Goal: Information Seeking & Learning: Understand process/instructions

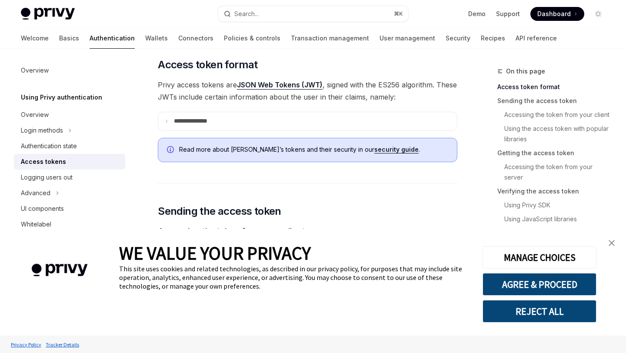
scroll to position [198, 0]
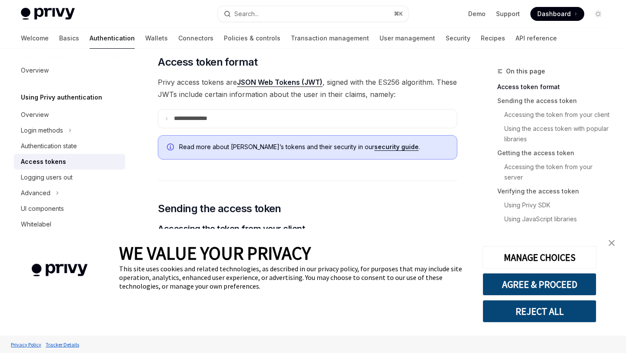
click at [260, 113] on summary "**********" at bounding box center [307, 119] width 299 height 18
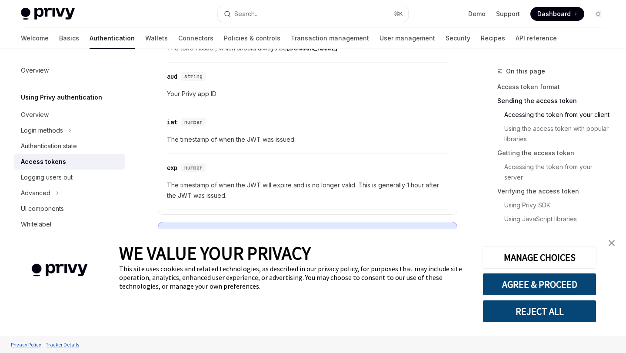
scroll to position [402, 0]
click at [250, 138] on span "The timestamp of when the JWT was issued" at bounding box center [307, 138] width 281 height 10
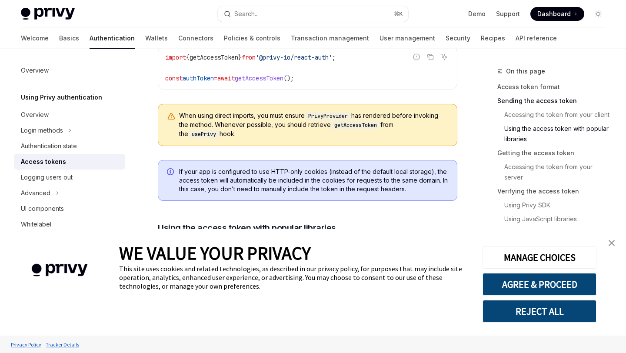
scroll to position [875, 0]
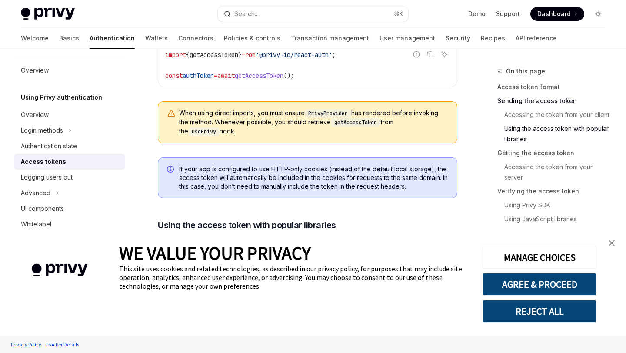
click at [615, 243] on link "close banner" at bounding box center [611, 242] width 17 height 17
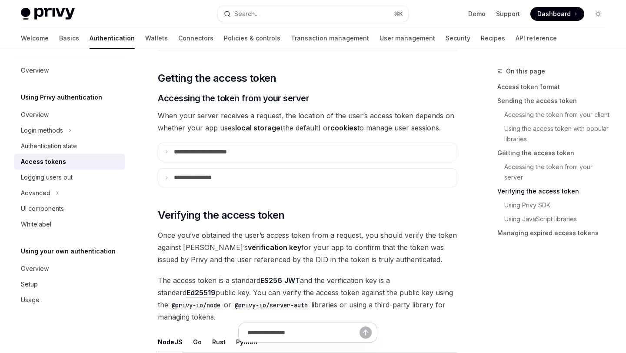
scroll to position [1392, 0]
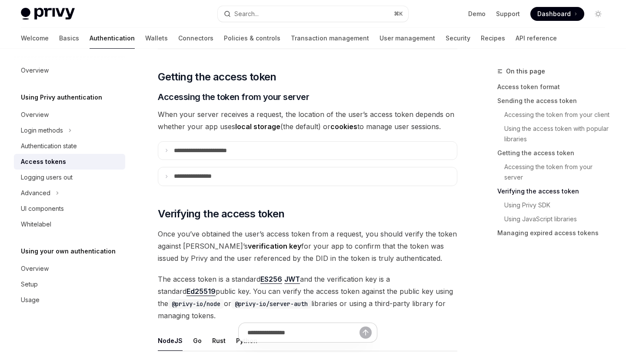
click at [264, 123] on strong "local storage" at bounding box center [257, 126] width 45 height 9
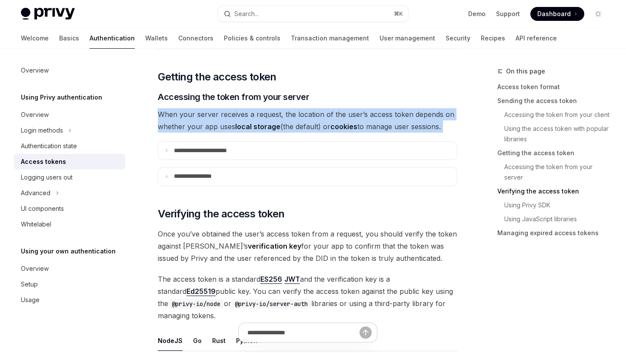
click at [264, 123] on strong "local storage" at bounding box center [257, 126] width 45 height 9
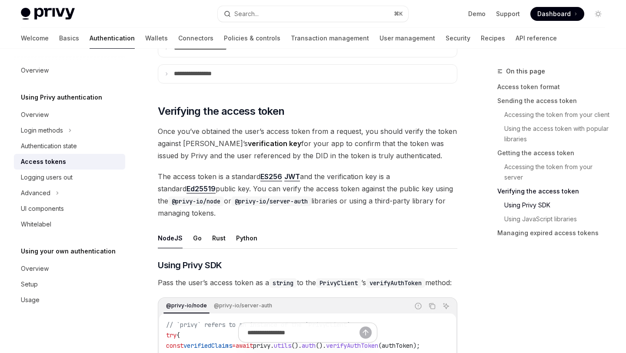
scroll to position [1497, 0]
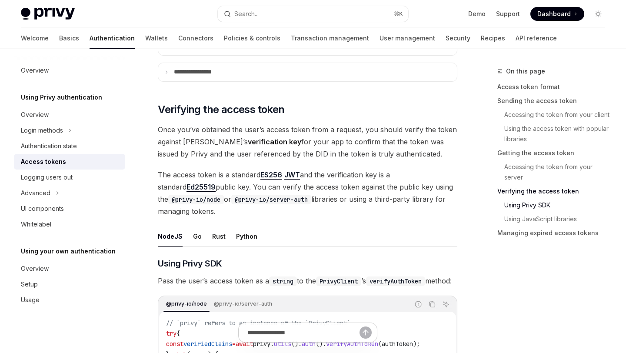
click at [264, 123] on span "Once you’ve obtained the user’s access token from a request, you should verify …" at bounding box center [308, 141] width 300 height 37
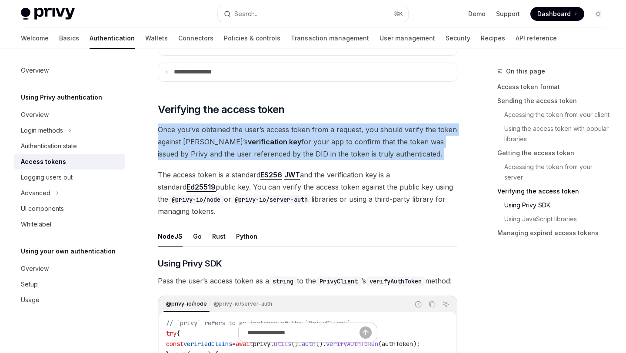
click at [264, 123] on span "Once you’ve obtained the user’s access token from a request, you should verify …" at bounding box center [308, 141] width 300 height 37
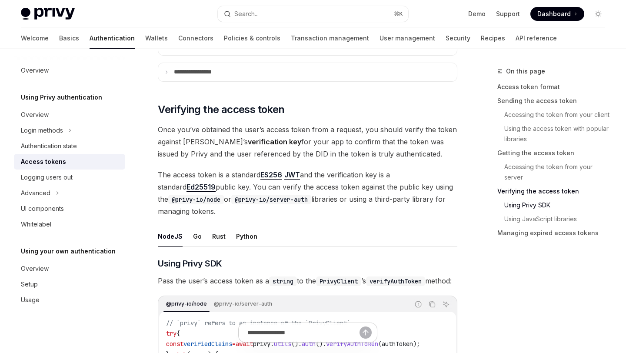
click at [357, 190] on span "The access token is a standard ES256 JWT and the verification key is a standard…" at bounding box center [308, 193] width 300 height 49
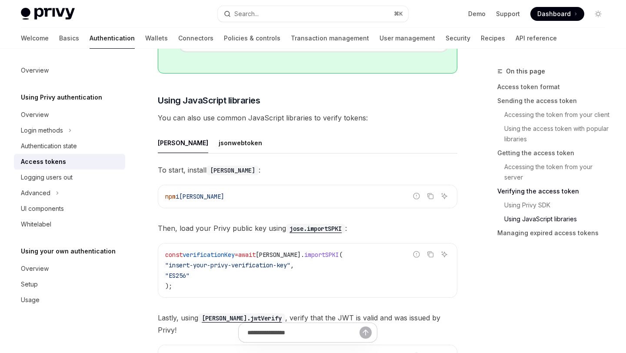
scroll to position [2230, 0]
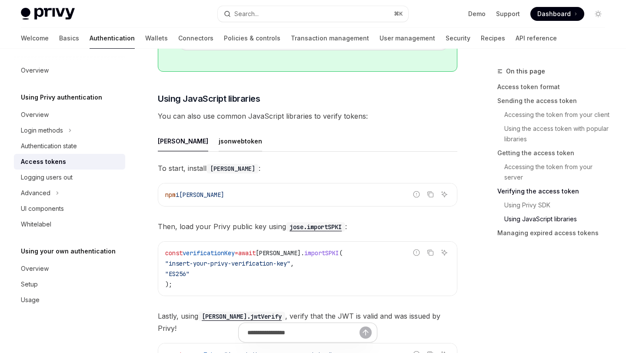
click at [219, 151] on div "jsonwebtoken" at bounding box center [240, 141] width 43 height 20
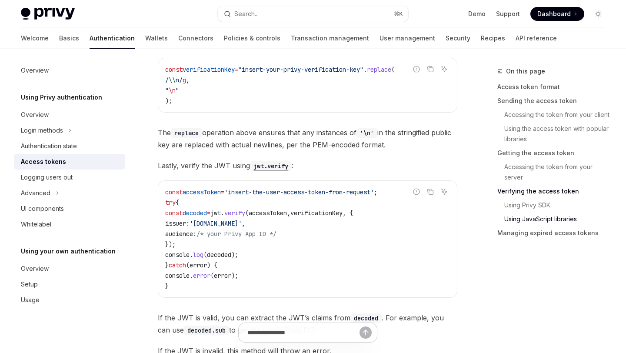
scroll to position [2411, 0]
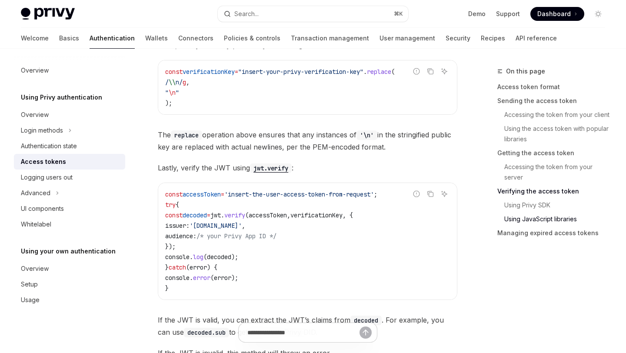
click at [400, 153] on span "The replace operation above ensures that any instances of '\n' in the stringifi…" at bounding box center [308, 141] width 300 height 24
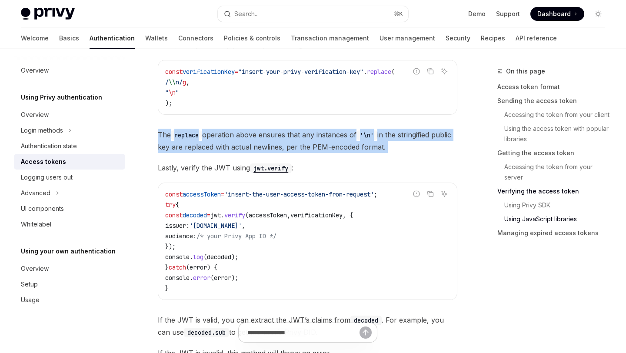
click at [400, 153] on span "The replace operation above ensures that any instances of '\n' in the stringifi…" at bounding box center [308, 141] width 300 height 24
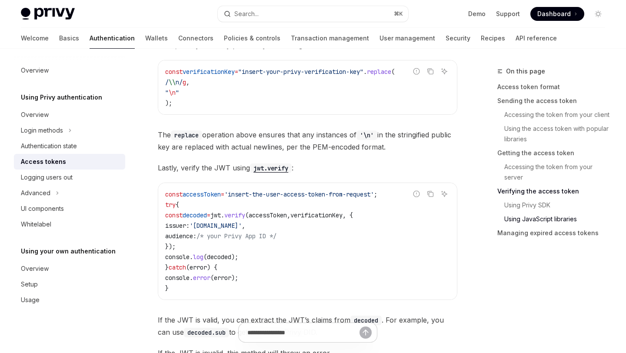
click at [400, 153] on span "The replace operation above ensures that any instances of '\n' in the stringifi…" at bounding box center [308, 141] width 300 height 24
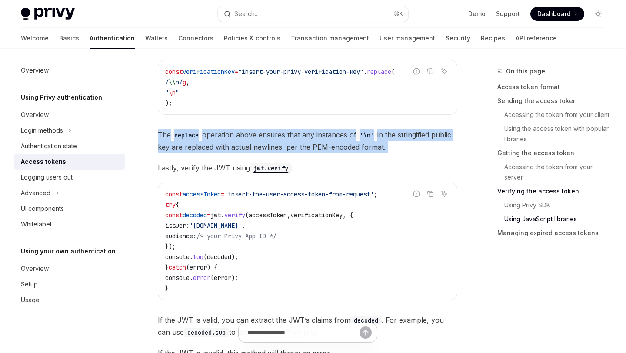
click at [400, 153] on span "The replace operation above ensures that any instances of '\n' in the stringifi…" at bounding box center [308, 141] width 300 height 24
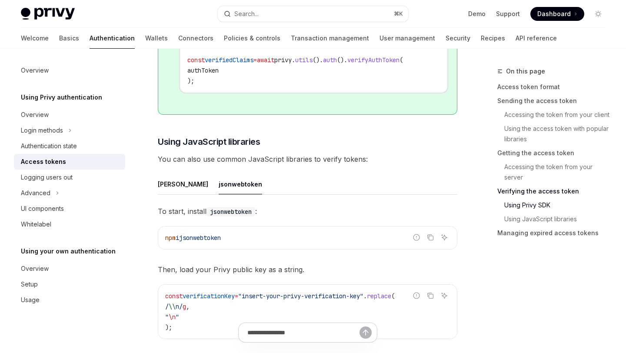
scroll to position [2185, 0]
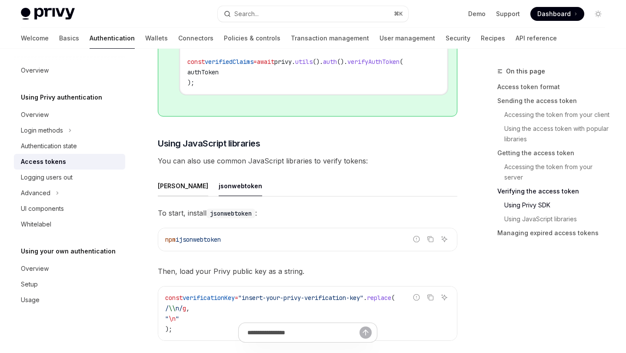
click at [161, 196] on div "[PERSON_NAME]" at bounding box center [183, 186] width 50 height 20
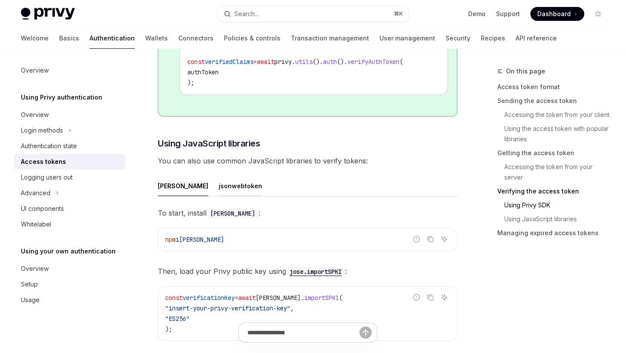
click at [219, 196] on div "jsonwebtoken" at bounding box center [240, 186] width 43 height 20
type textarea "*"
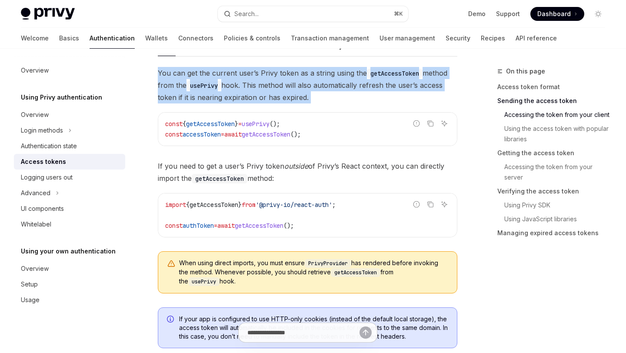
click at [256, 176] on span "If you need to get a user’s Privy token outside of Privy’s React context, you c…" at bounding box center [308, 172] width 300 height 24
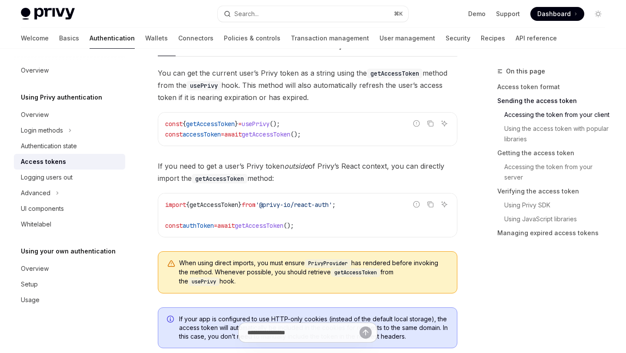
click at [256, 176] on span "If you need to get a user’s Privy token outside of Privy’s React context, you c…" at bounding box center [308, 172] width 300 height 24
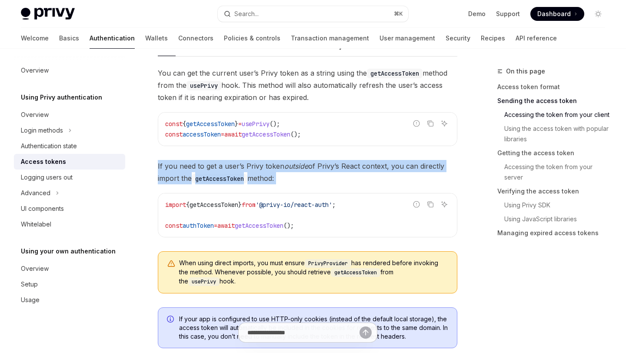
click at [256, 176] on span "If you need to get a user’s Privy token outside of Privy’s React context, you c…" at bounding box center [308, 172] width 300 height 24
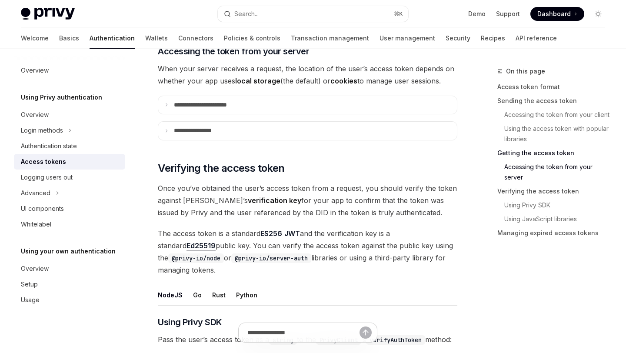
scroll to position [1167, 0]
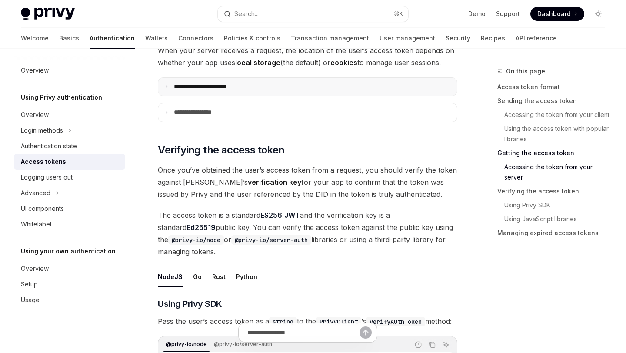
click at [212, 87] on p "**********" at bounding box center [210, 87] width 73 height 8
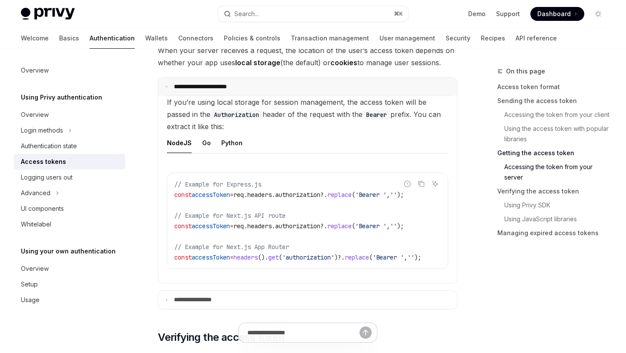
click at [212, 87] on p "**********" at bounding box center [209, 87] width 70 height 8
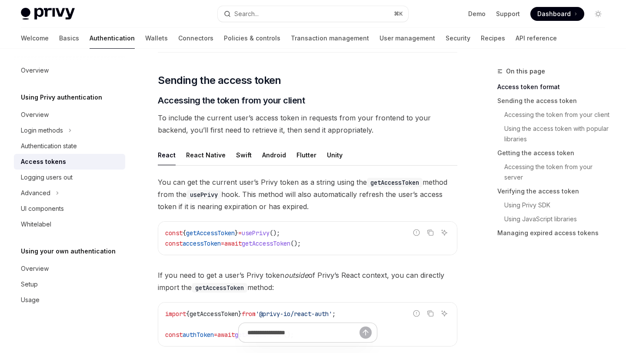
scroll to position [327, 0]
click at [214, 113] on span "To include the current user’s access token in requests from your frontend to yo…" at bounding box center [308, 123] width 300 height 24
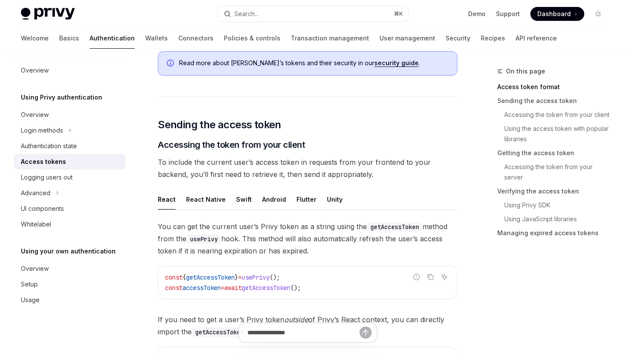
scroll to position [0, 0]
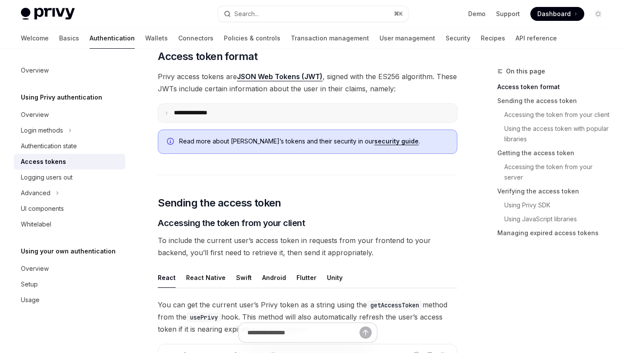
click at [213, 116] on p "**********" at bounding box center [197, 113] width 47 height 8
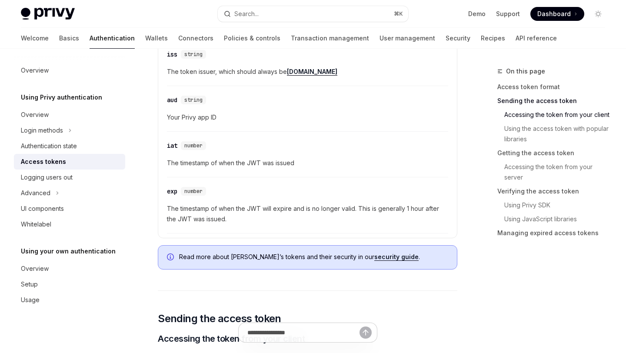
scroll to position [379, 0]
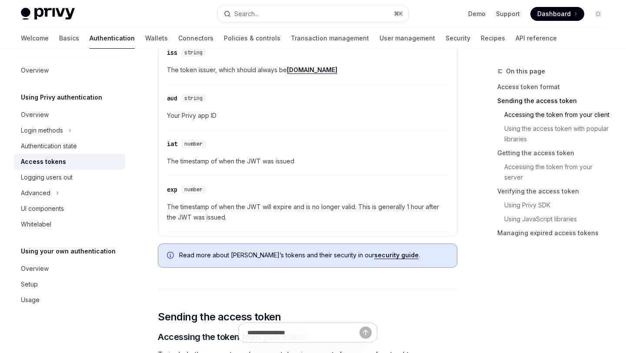
click at [213, 116] on span "Your Privy app ID" at bounding box center [307, 115] width 281 height 10
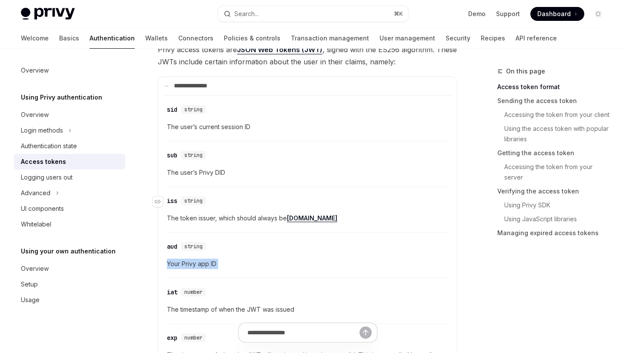
scroll to position [225, 0]
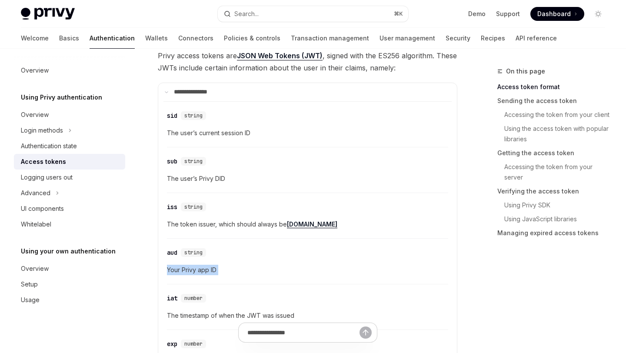
click at [209, 129] on span "The user’s current session ID" at bounding box center [307, 133] width 281 height 10
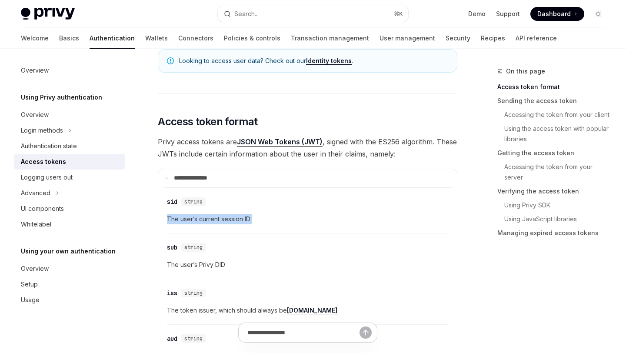
scroll to position [138, 0]
click at [206, 157] on span "Privy access tokens are JSON Web Tokens (JWT) , signed with the ES256 algorithm…" at bounding box center [308, 149] width 300 height 24
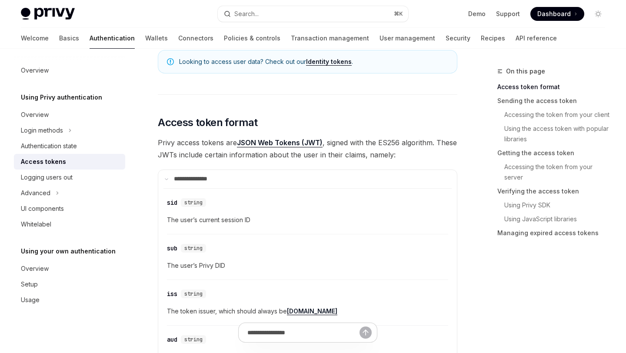
click at [206, 157] on span "Privy access tokens are JSON Web Tokens (JWT) , signed with the ES256 algorithm…" at bounding box center [308, 149] width 300 height 24
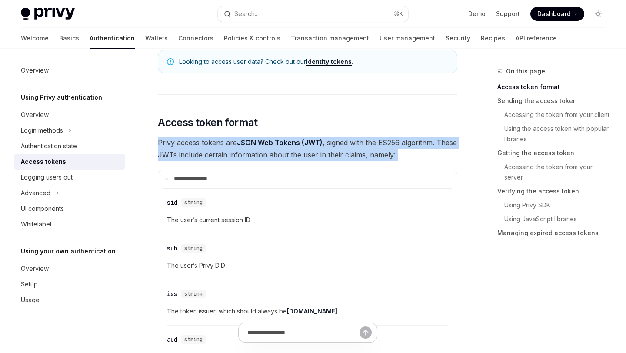
click at [206, 157] on span "Privy access tokens are JSON Web Tokens (JWT) , signed with the ES256 algorithm…" at bounding box center [308, 149] width 300 height 24
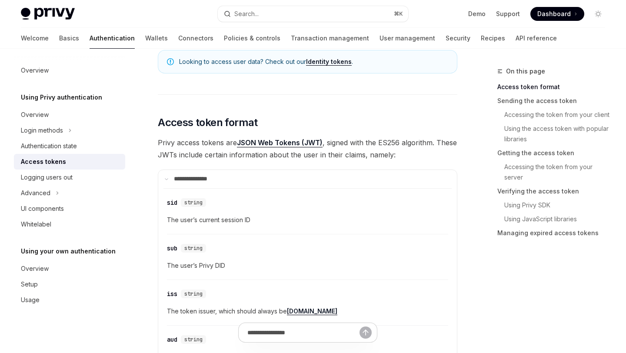
click at [206, 157] on span "Privy access tokens are JSON Web Tokens (JWT) , signed with the ES256 algorithm…" at bounding box center [308, 149] width 300 height 24
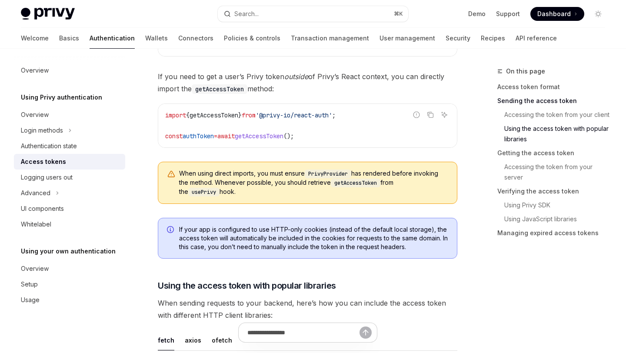
scroll to position [817, 0]
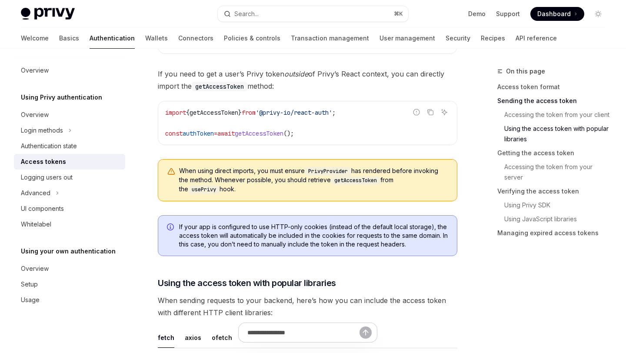
click at [225, 180] on span "When using direct imports, you must ensure PrivyProvider has rendered before in…" at bounding box center [313, 180] width 269 height 27
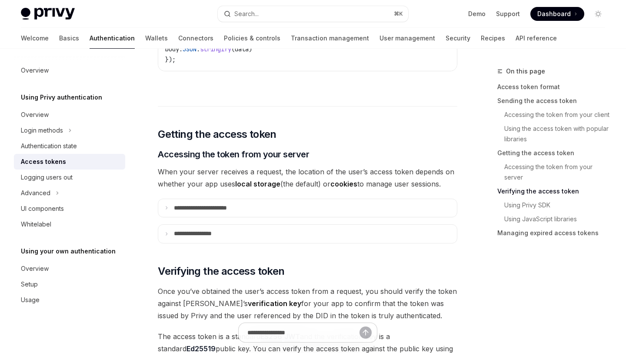
scroll to position [1337, 0]
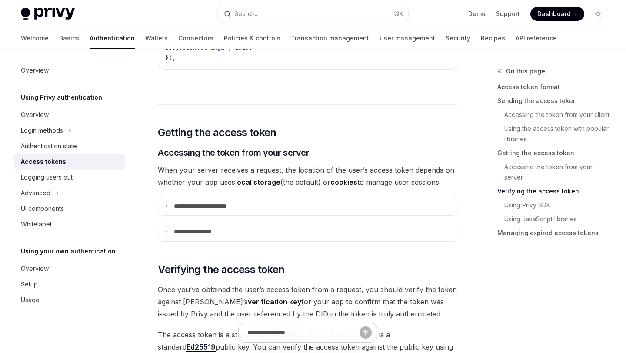
click at [225, 180] on span "When your server receives a request, the location of the user’s access token de…" at bounding box center [308, 176] width 300 height 24
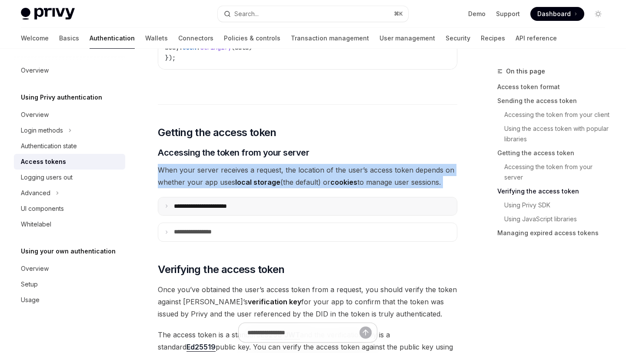
click at [215, 197] on summary "**********" at bounding box center [307, 206] width 299 height 18
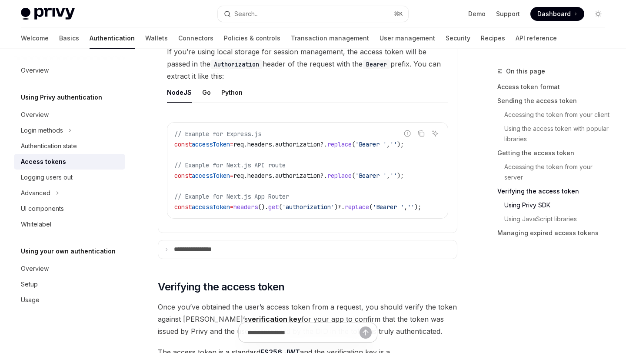
scroll to position [1500, 0]
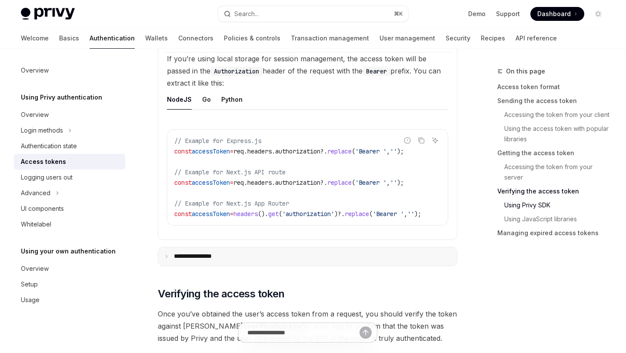
click at [210, 259] on p "**********" at bounding box center [201, 257] width 55 height 8
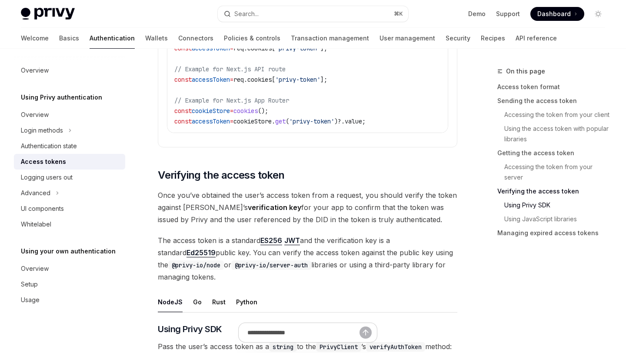
scroll to position [1809, 0]
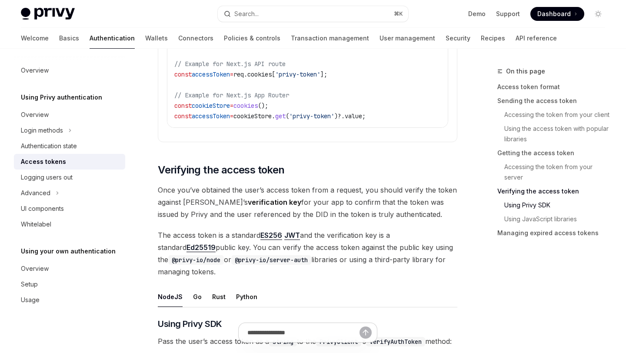
click at [197, 201] on span "Once you’ve obtained the user’s access token from a request, you should verify …" at bounding box center [308, 202] width 300 height 37
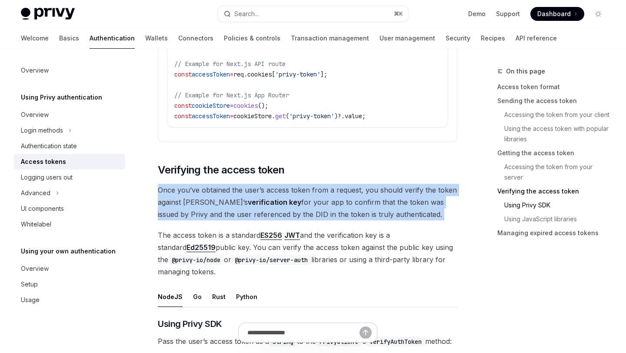
click at [197, 201] on span "Once you’ve obtained the user’s access token from a request, you should verify …" at bounding box center [308, 202] width 300 height 37
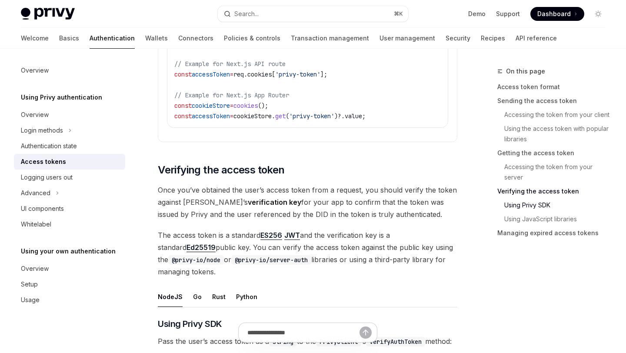
click at [193, 252] on span "The access token is a standard ES256 JWT and the verification key is a standard…" at bounding box center [308, 253] width 300 height 49
